Goal: Information Seeking & Learning: Learn about a topic

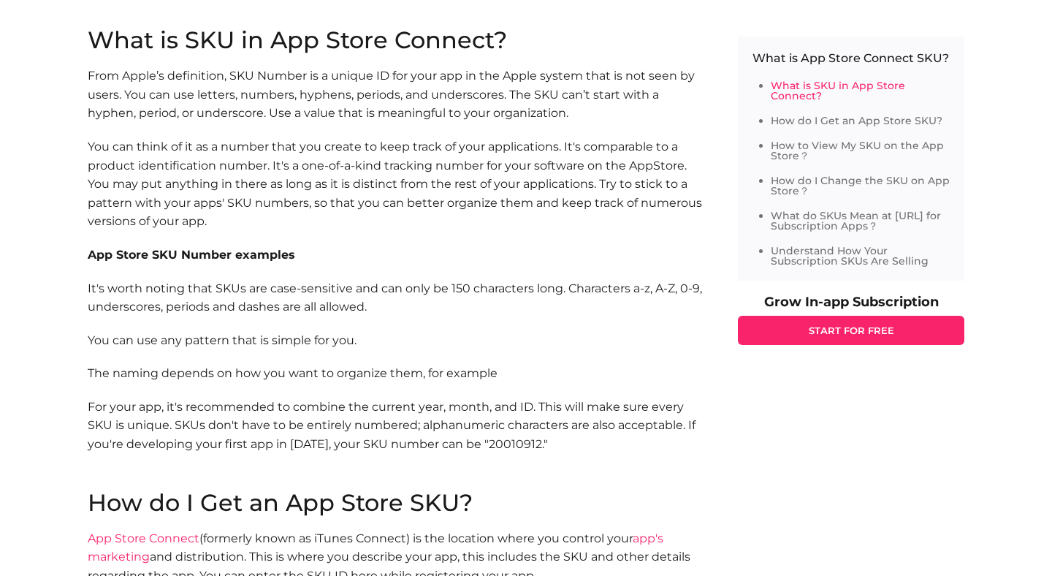
scroll to position [821, 0]
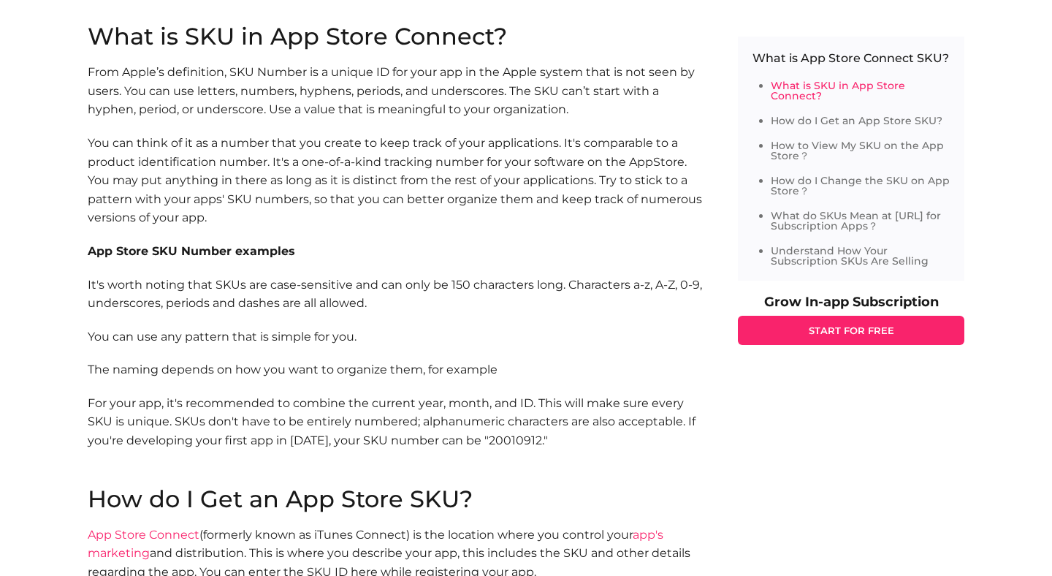
click at [313, 199] on p "You can think of it as a number that you create to keep track of your applicati…" at bounding box center [398, 181] width 621 height 94
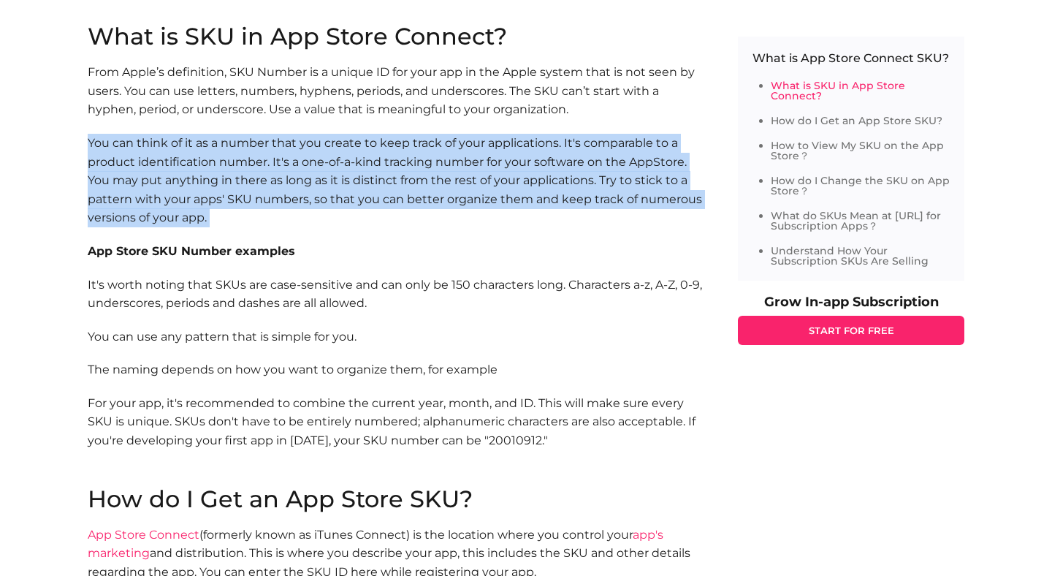
click at [313, 199] on p "You can think of it as a number that you create to keep track of your applicati…" at bounding box center [398, 181] width 621 height 94
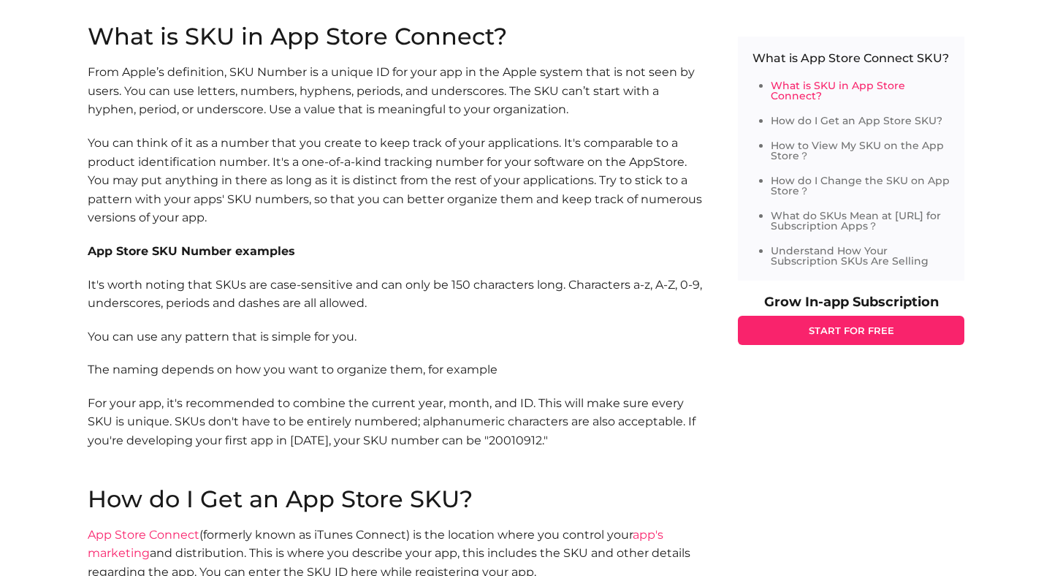
click at [313, 199] on p "You can think of it as a number that you create to keep track of your applicati…" at bounding box center [398, 181] width 621 height 94
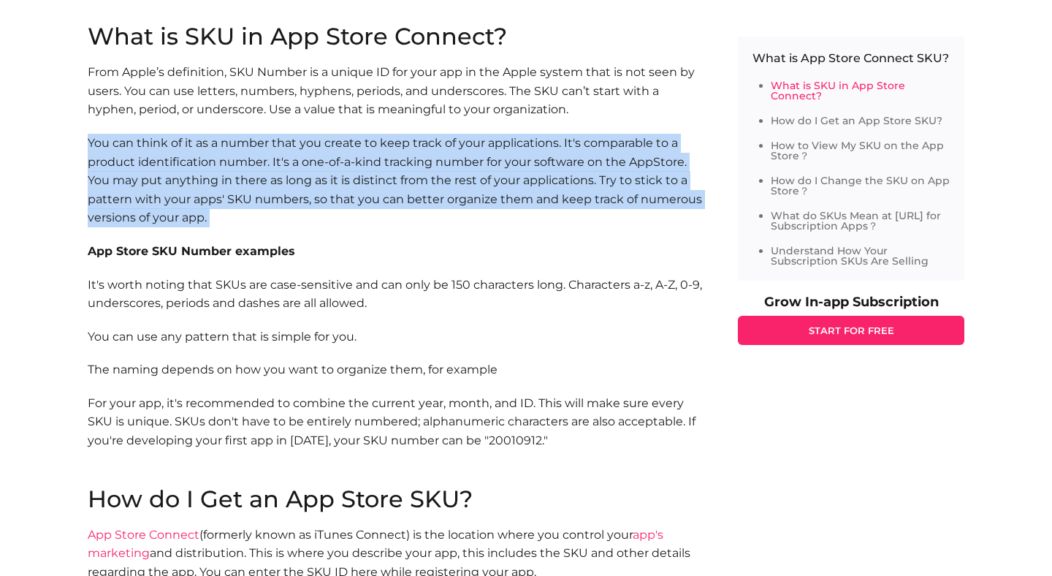
click at [313, 199] on p "You can think of it as a number that you create to keep track of your applicati…" at bounding box center [398, 181] width 621 height 94
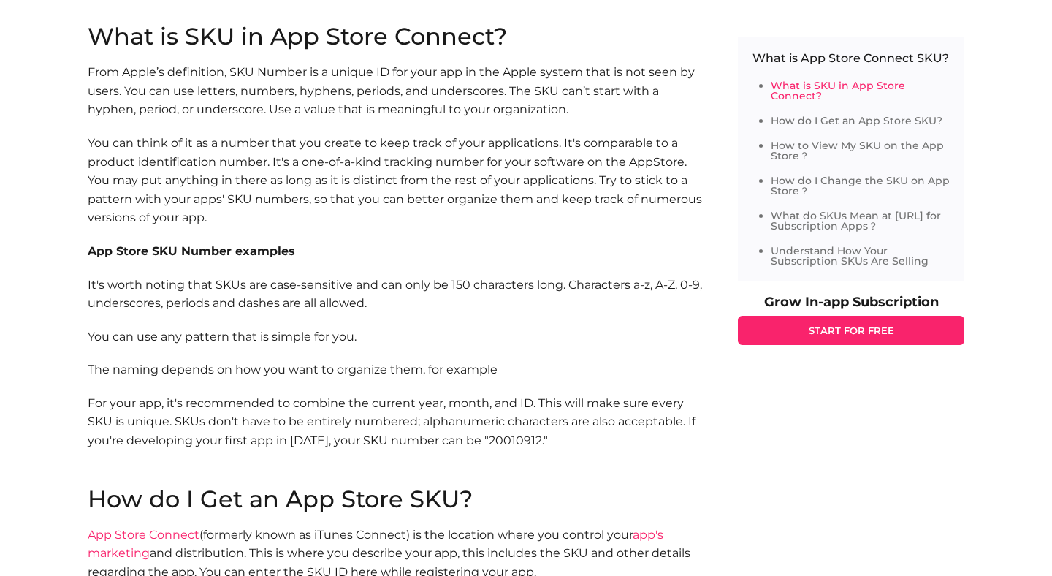
click at [313, 199] on p "You can think of it as a number that you create to keep track of your applicati…" at bounding box center [398, 181] width 621 height 94
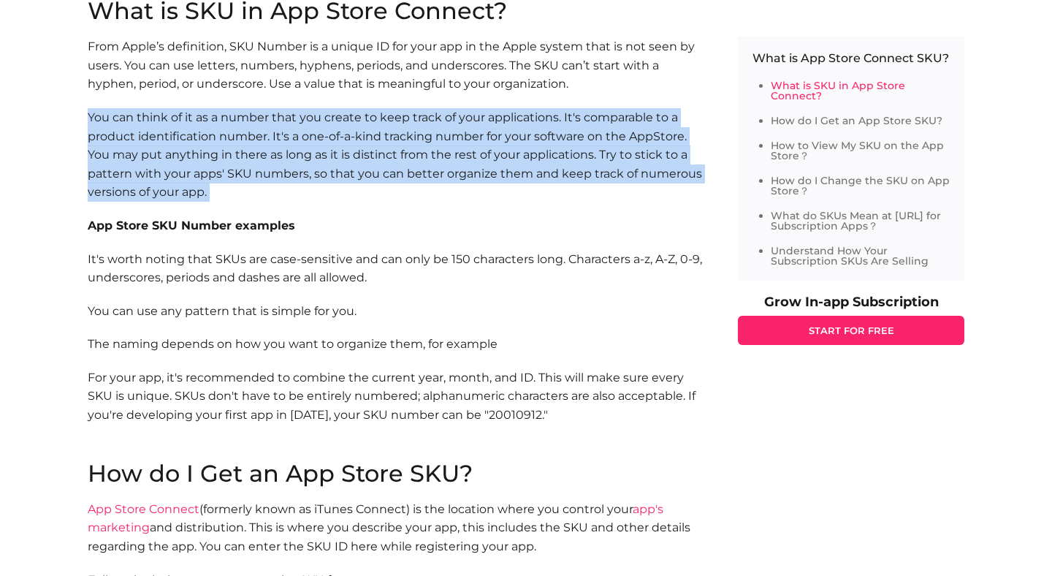
scroll to position [852, 0]
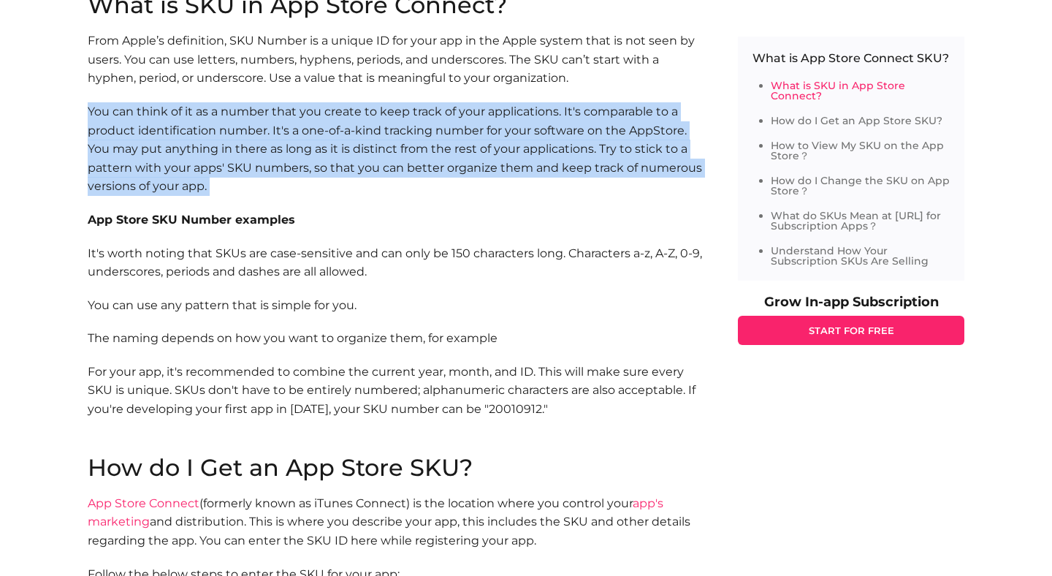
click at [305, 256] on p "It's worth noting that SKUs are case-sensitive and can only be 150 characters l…" at bounding box center [398, 262] width 621 height 37
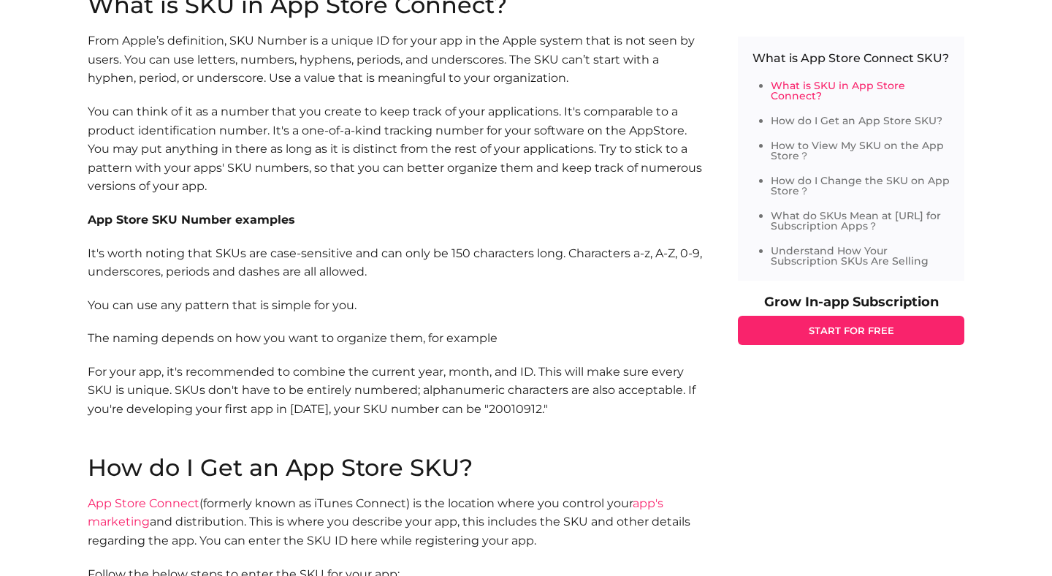
click at [305, 256] on p "It's worth noting that SKUs are case-sensitive and can only be 150 characters l…" at bounding box center [398, 262] width 621 height 37
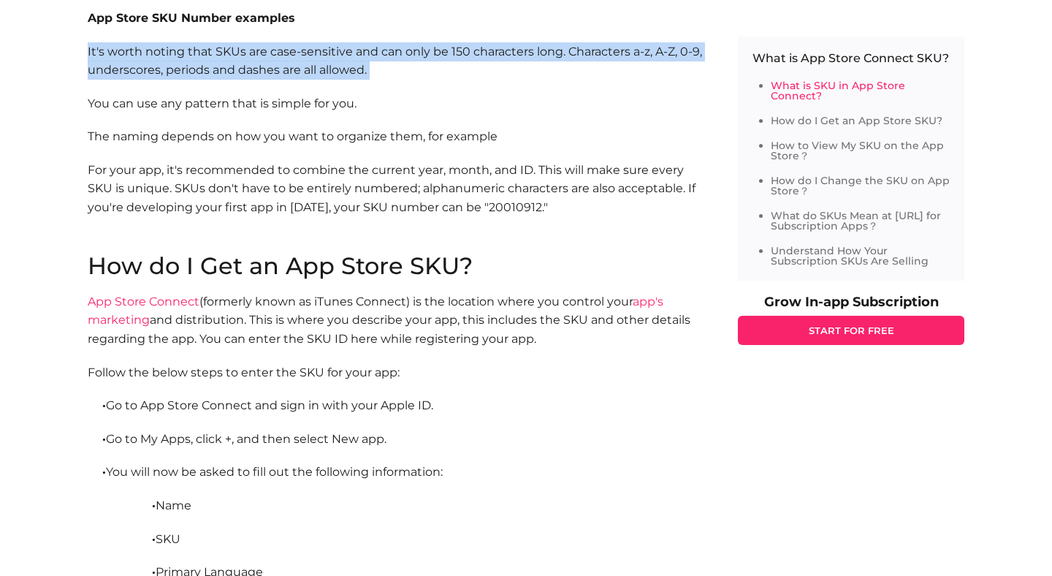
scroll to position [1040, 0]
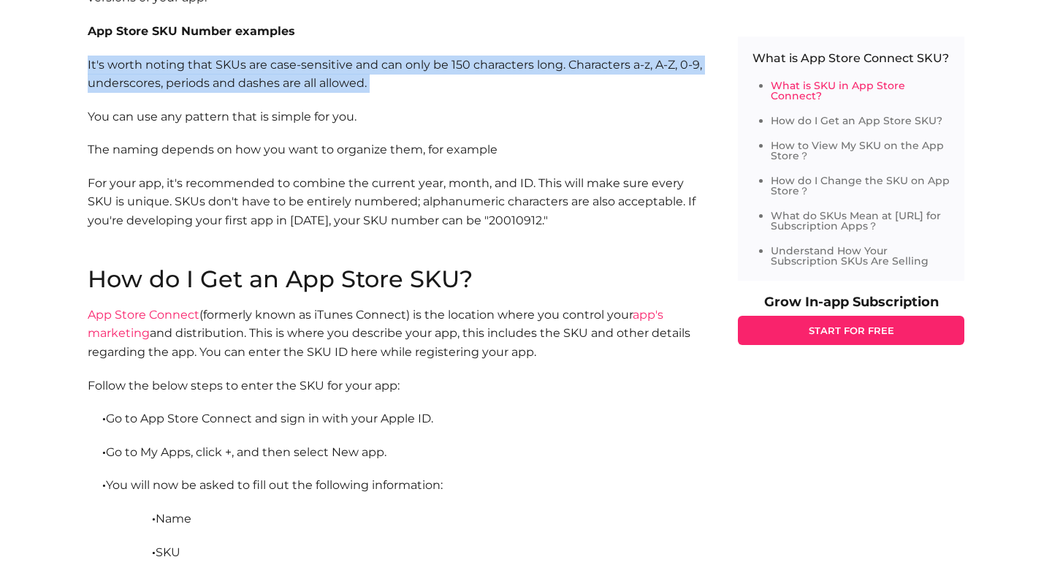
click at [332, 208] on p "For your app, it's recommended to combine the current year, month, and ID. This…" at bounding box center [398, 221] width 621 height 94
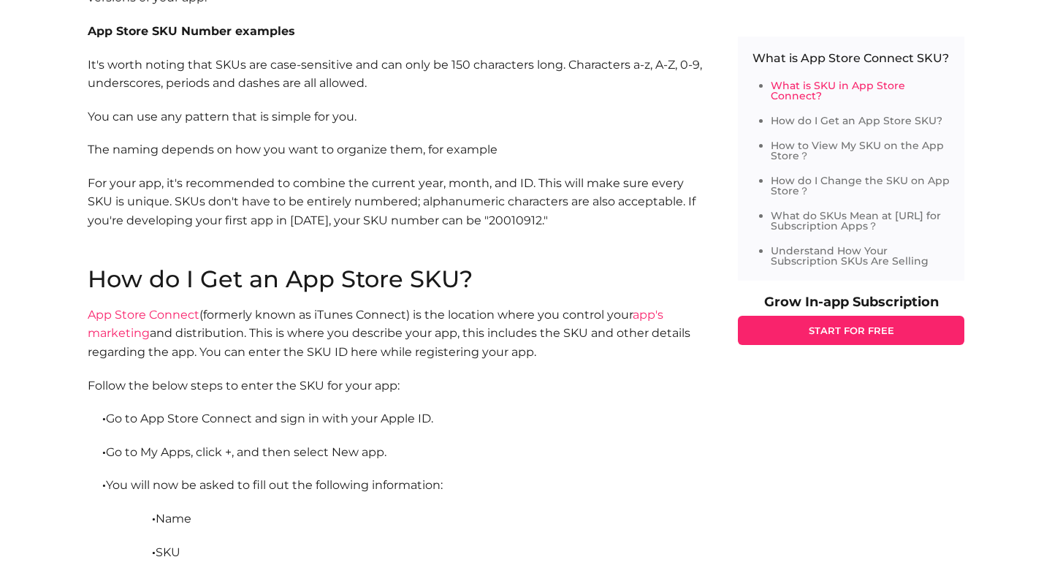
click at [332, 208] on p "For your app, it's recommended to combine the current year, month, and ID. This…" at bounding box center [398, 221] width 621 height 94
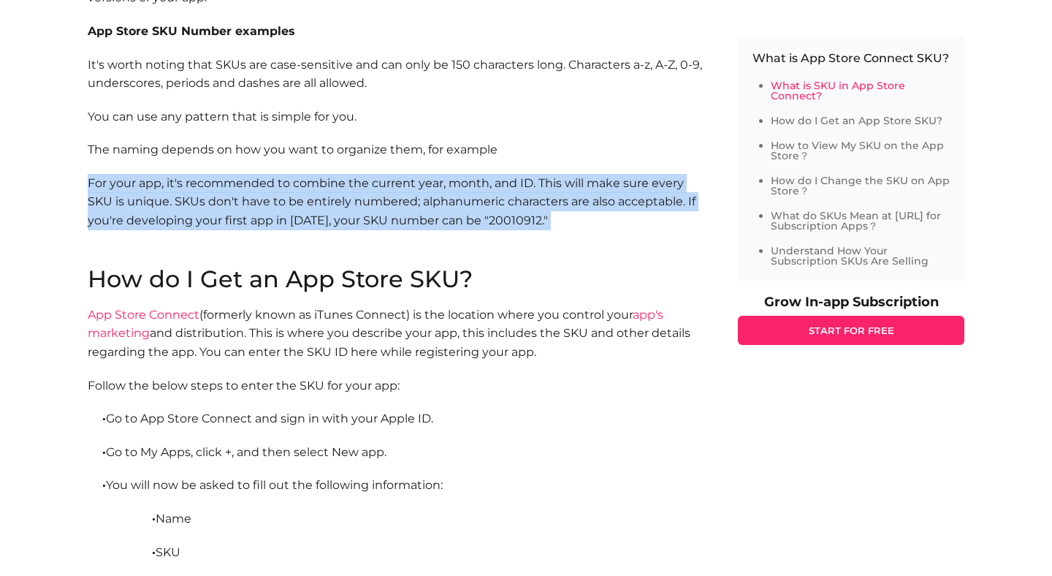
click at [332, 208] on p "For your app, it's recommended to combine the current year, month, and ID. This…" at bounding box center [398, 221] width 621 height 94
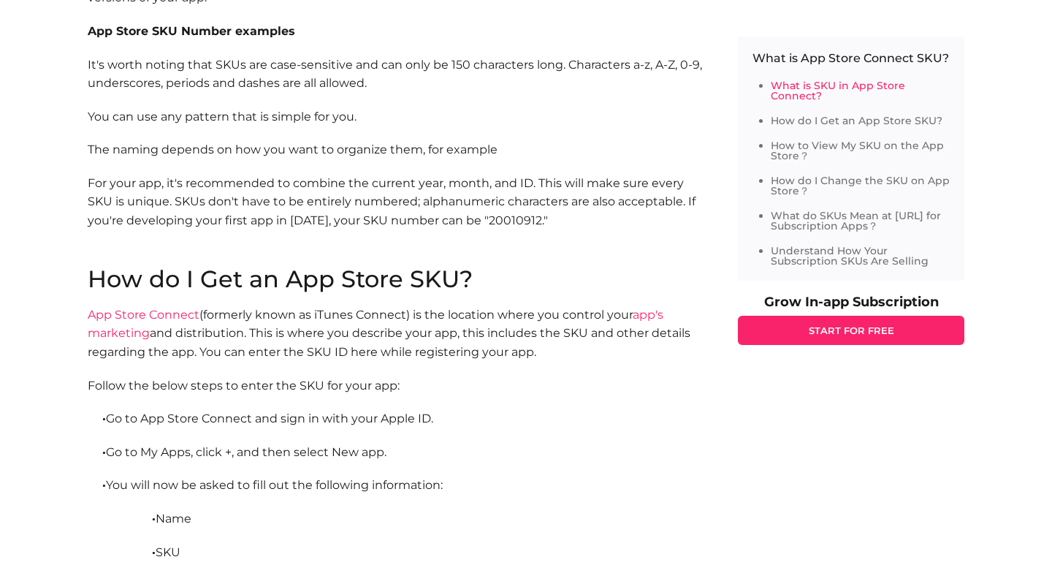
click at [332, 208] on p "For your app, it's recommended to combine the current year, month, and ID. This…" at bounding box center [398, 221] width 621 height 94
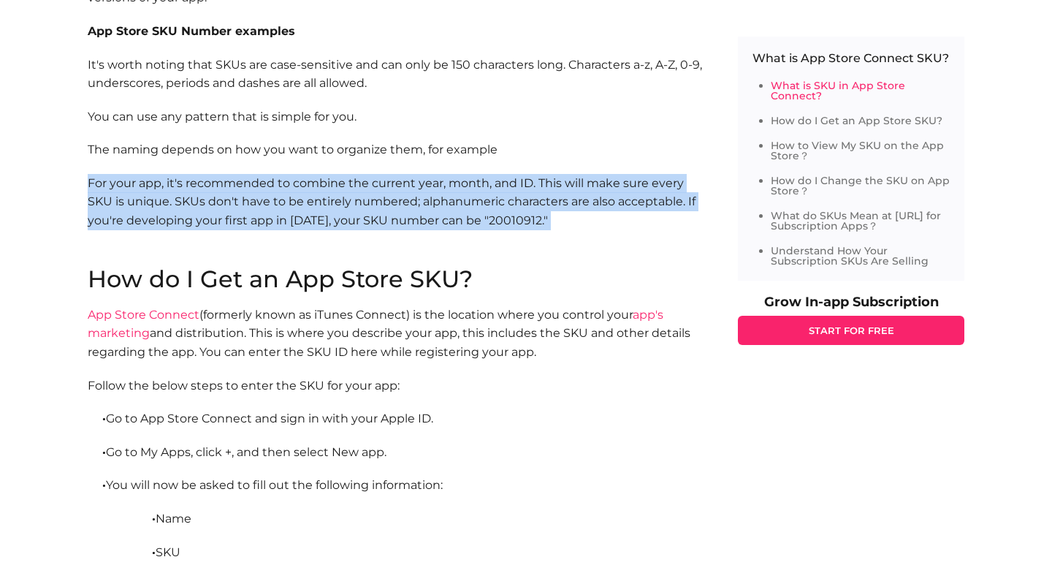
click at [332, 208] on p "For your app, it's recommended to combine the current year, month, and ID. This…" at bounding box center [398, 221] width 621 height 94
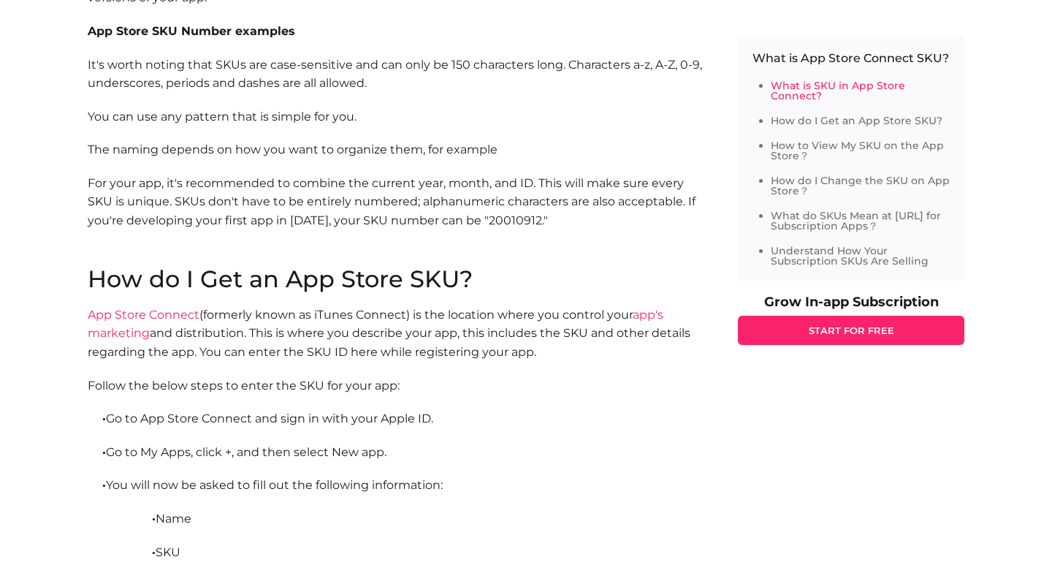
click at [332, 208] on p "For your app, it's recommended to combine the current year, month, and ID. This…" at bounding box center [398, 221] width 621 height 94
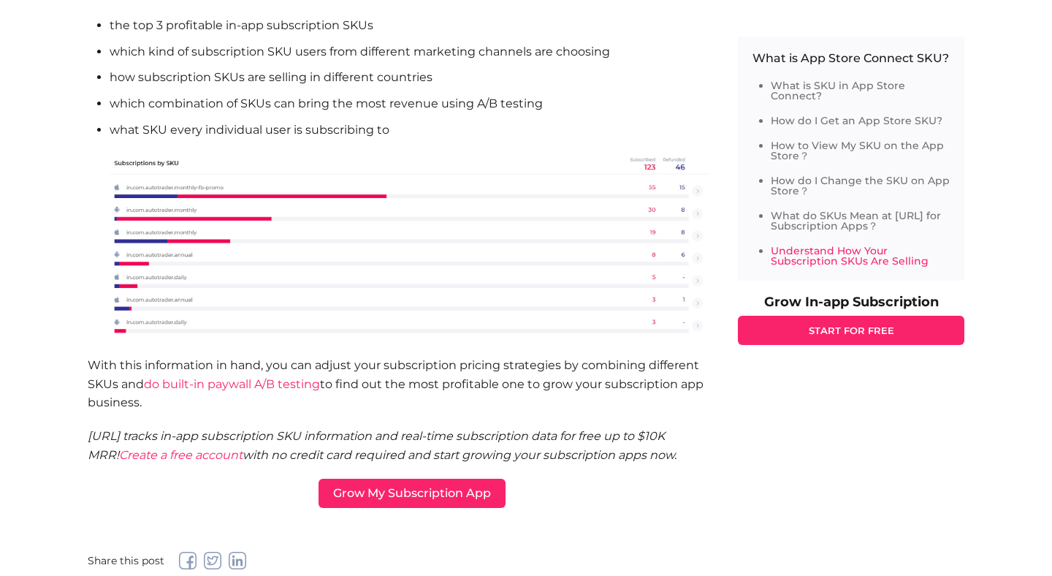
scroll to position [2404, 0]
